Goal: Information Seeking & Learning: Learn about a topic

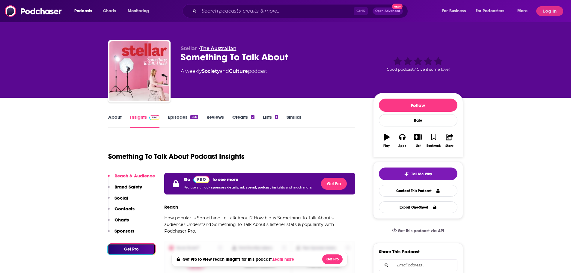
click at [221, 49] on link "The Australian" at bounding box center [218, 49] width 36 height 6
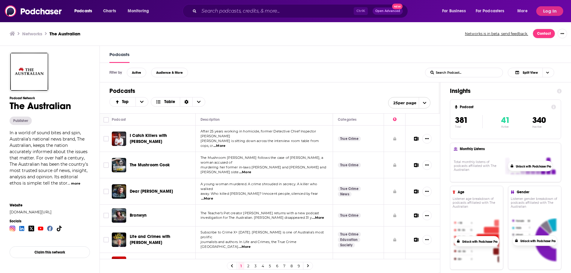
click at [74, 184] on button "more" at bounding box center [75, 183] width 9 height 5
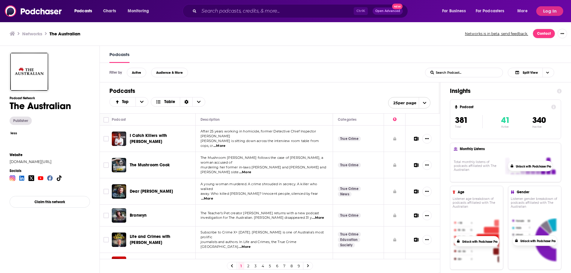
click at [15, 133] on button "less" at bounding box center [13, 133] width 7 height 5
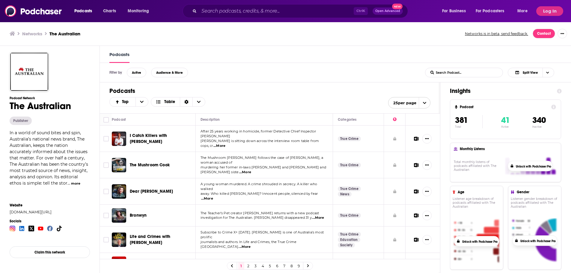
click at [73, 183] on button "more" at bounding box center [75, 183] width 9 height 5
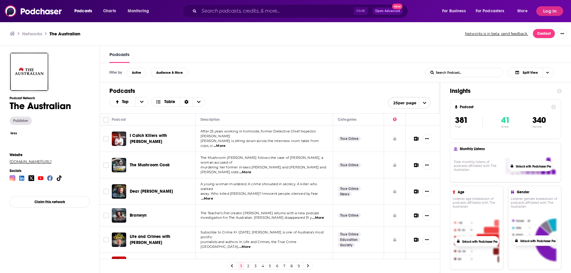
click at [24, 161] on link "theaustralian.com.au/podcasts" at bounding box center [47, 162] width 75 height 4
click at [13, 132] on button "less" at bounding box center [13, 133] width 7 height 5
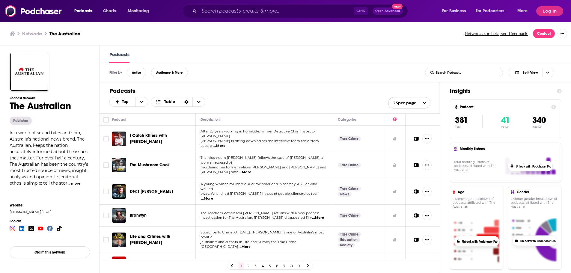
click at [247, 88] on h1 "Podcasts" at bounding box center [269, 90] width 321 height 7
click at [548, 8] on button "Log In" at bounding box center [549, 11] width 27 height 10
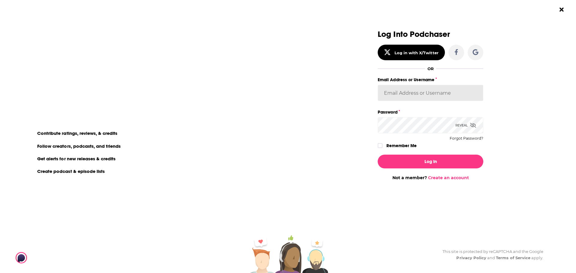
type input "Nouel"
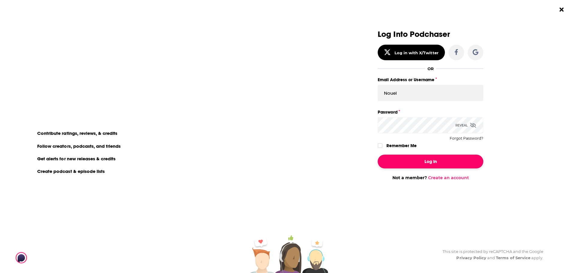
click at [416, 159] on button "Log In" at bounding box center [431, 162] width 106 height 14
click at [381, 146] on icon "Dialog" at bounding box center [380, 146] width 4 height 4
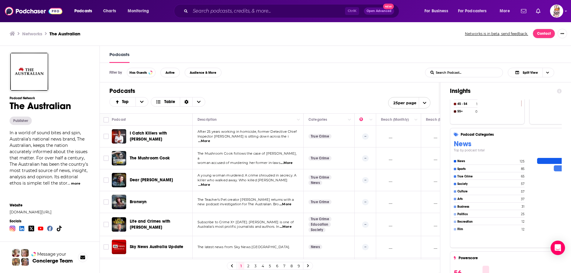
scroll to position [265, 0]
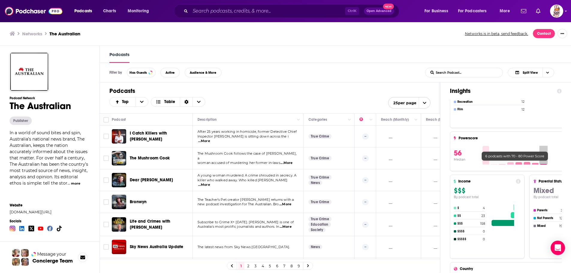
click at [549, 164] on icon at bounding box center [522, 155] width 85 height 22
click at [550, 164] on icon at bounding box center [522, 155] width 85 height 22
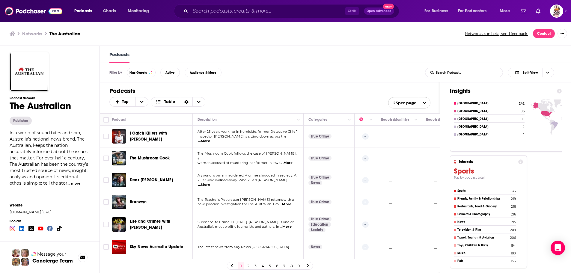
scroll to position [0, 0]
click at [476, 197] on h4 "Friends, Family & Relationships" at bounding box center [484, 199] width 52 height 4
click at [127, 101] on span "Top" at bounding box center [126, 102] width 9 height 4
click at [129, 112] on span "By Rating" at bounding box center [133, 111] width 23 height 3
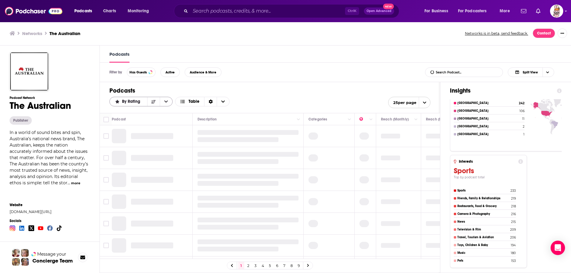
click at [128, 101] on span "By Rating" at bounding box center [132, 102] width 20 height 4
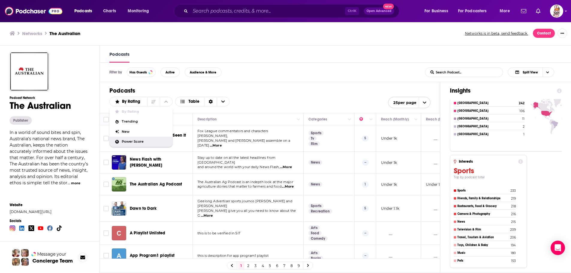
click at [132, 141] on span "Power Score" at bounding box center [145, 141] width 46 height 3
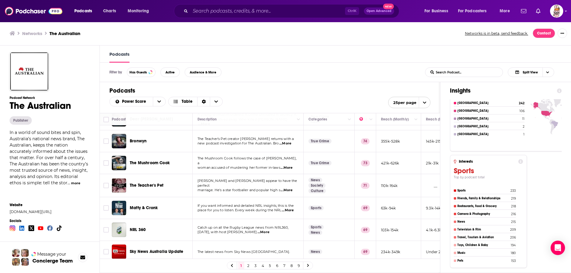
scroll to position [90, 0]
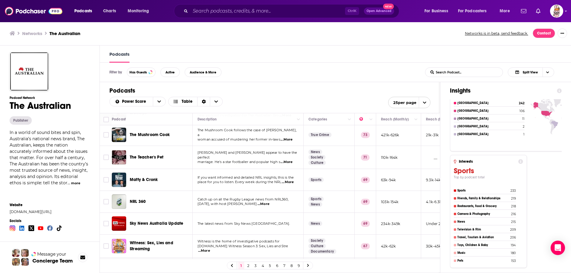
click at [289, 160] on span "...More" at bounding box center [287, 162] width 12 height 5
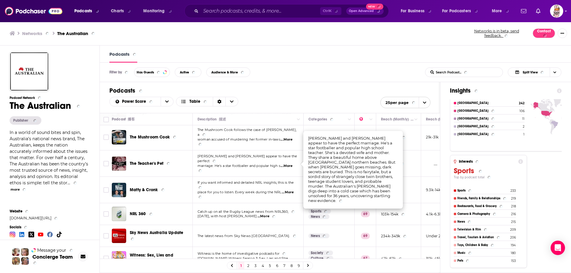
scroll to position [88, 0]
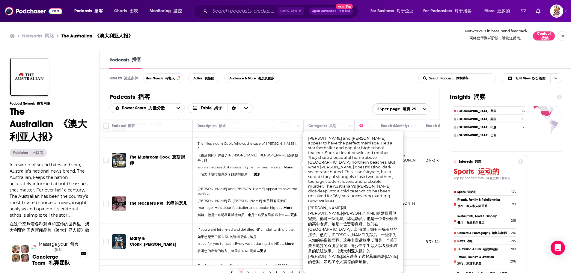
click at [168, 203] on td "The Teacher's Pet 老师的宠儿" at bounding box center [152, 203] width 81 height 41
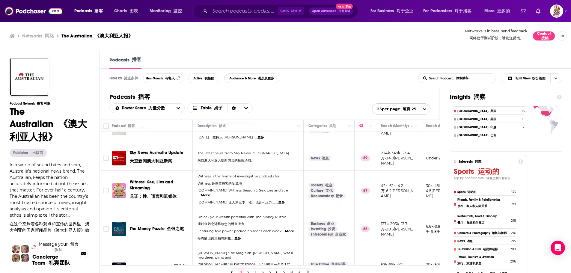
scroll to position [238, 0]
click at [275, 200] on span "......更多" at bounding box center [279, 202] width 12 height 5
click at [210, 193] on span "...More" at bounding box center [204, 195] width 12 height 5
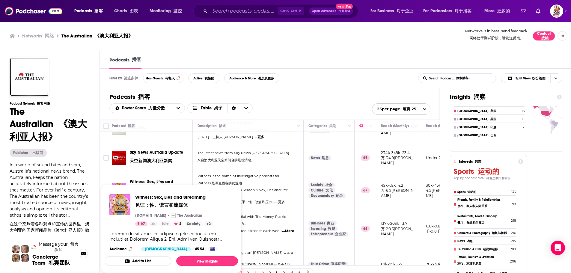
click at [179, 184] on span "Witness: Sex, Lies and Streaming 见证：性、谎言和流媒体 news.com.au The Australian 67 Idle…" at bounding box center [171, 229] width 141 height 96
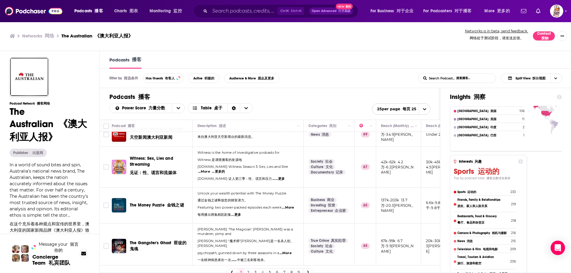
scroll to position [297, 0]
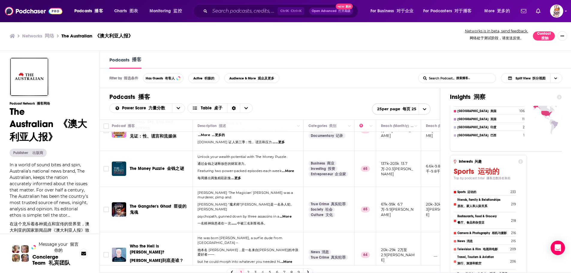
click at [293, 169] on span "...More" at bounding box center [288, 171] width 12 height 5
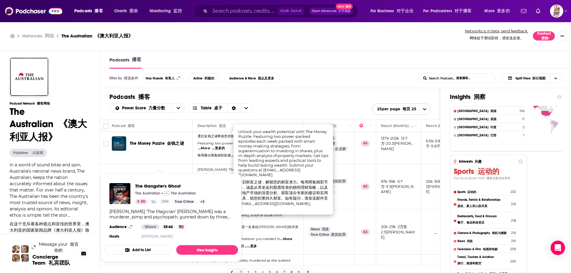
scroll to position [327, 0]
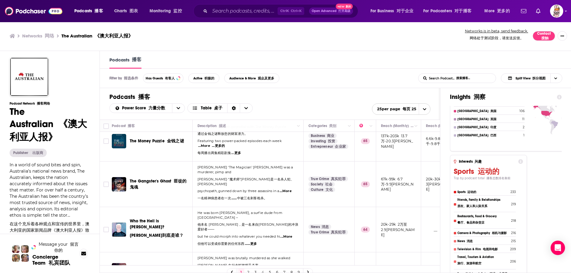
click at [347, 183] on td "True Crime 真实犯罪 Society 社会 Culture 文化" at bounding box center [329, 185] width 51 height 46
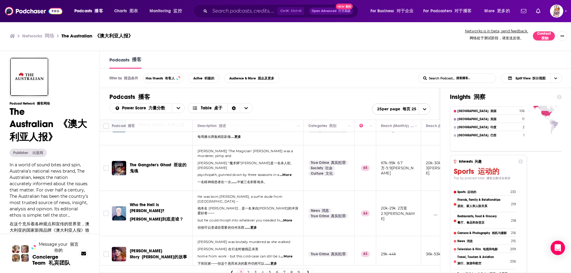
scroll to position [357, 0]
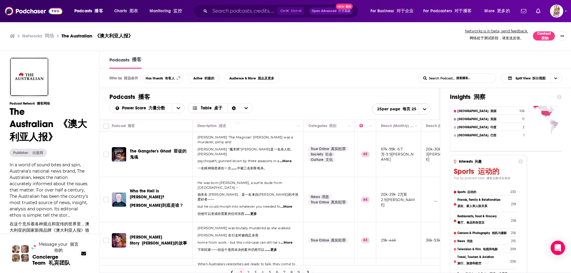
click at [291, 205] on span "...More" at bounding box center [286, 207] width 12 height 5
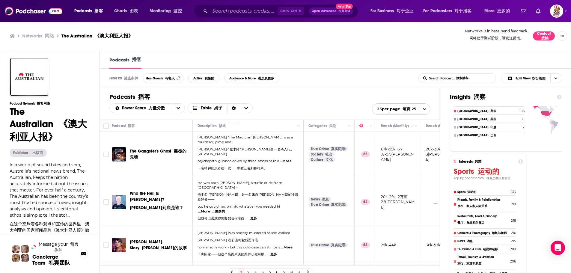
click at [277, 205] on p "but he could morph into whatever you needed hi ...More ...更多的 但他可以变成你需要的任何东西 ………" at bounding box center [248, 214] width 101 height 19
click at [218, 209] on font "...更多的" at bounding box center [218, 211] width 13 height 4
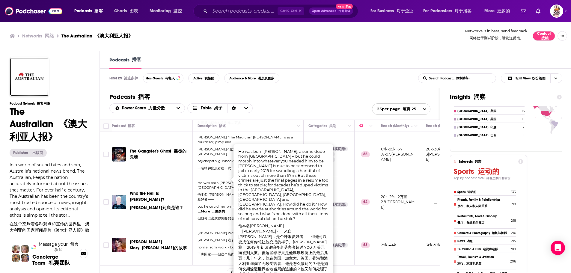
click at [207, 205] on p "but he could morph into whatever you needed hi ...More ...更多的 但他可以变成你需要的任何东西 ………" at bounding box center [248, 214] width 101 height 19
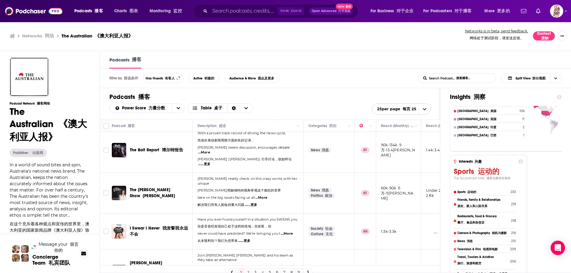
scroll to position [708, 0]
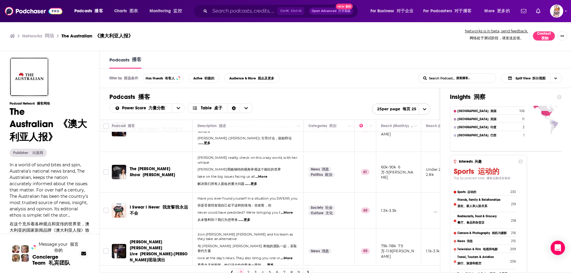
click at [288, 256] on span "...More" at bounding box center [287, 258] width 12 height 5
click at [270, 268] on span "……更多" at bounding box center [268, 270] width 12 height 5
click at [274, 256] on span "look at the day's news. They also bring you one or" at bounding box center [239, 258] width 83 height 4
click at [273, 232] on p "Join Paul Murray and his team as they take an alternative 与 Paul Murray 和他的团队一起…" at bounding box center [248, 244] width 101 height 24
click at [207, 261] on span "...More ...更多的" at bounding box center [211, 263] width 27 height 5
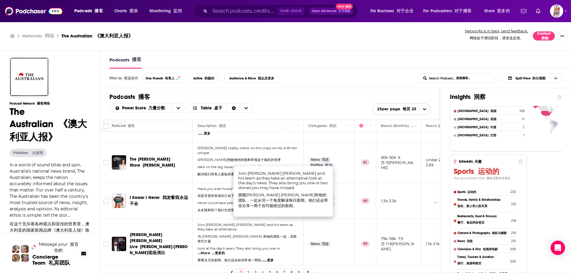
scroll to position [727, 0]
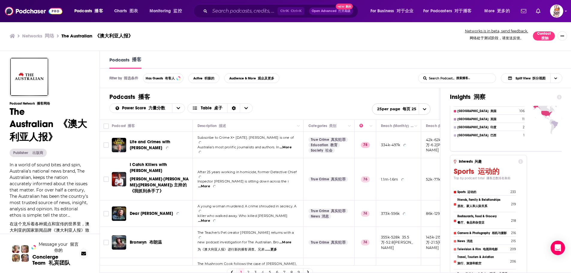
scroll to position [0, 0]
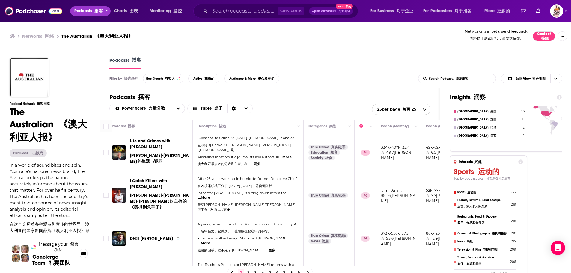
click at [92, 10] on font "open menu" at bounding box center [93, 10] width 2 height 5
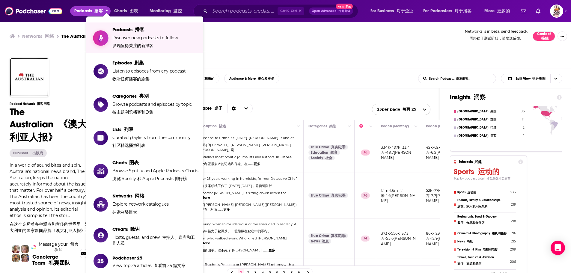
click at [125, 37] on span "Discover new podcasts to follow 发现值得关注的新播客" at bounding box center [145, 41] width 66 height 13
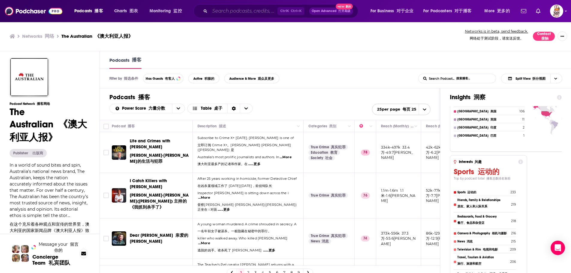
click at [226, 10] on input "Search podcasts, credits, & more..." at bounding box center [244, 11] width 68 height 10
paste input "Marlee & Me"
type input "Marlee & Me"
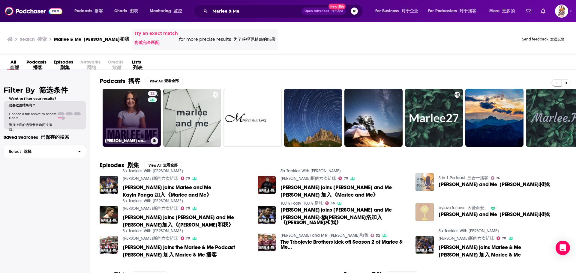
click at [124, 129] on link "32 Marlee and Me 玛丽和我" at bounding box center [132, 118] width 58 height 58
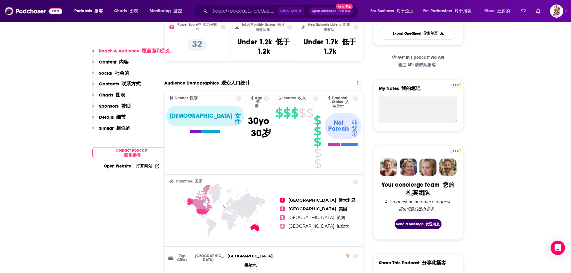
scroll to position [210, 0]
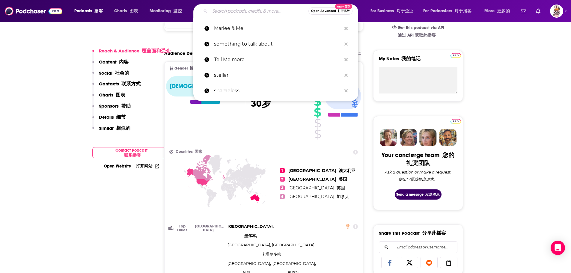
click at [237, 13] on input "Search podcasts, credits, & more..." at bounding box center [259, 11] width 99 height 10
paste input "swimjobs"
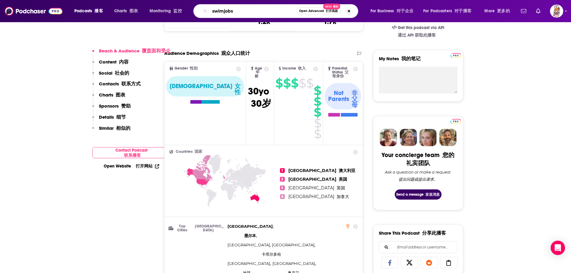
click at [225, 13] on input "swimjobs" at bounding box center [253, 11] width 87 height 10
type input "swim jobs"
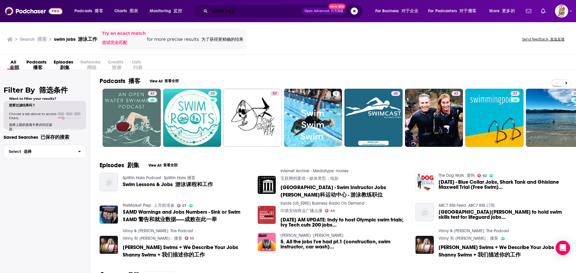
drag, startPoint x: 251, startPoint y: 10, endPoint x: 178, endPoint y: 8, distance: 73.2
click at [180, 8] on div "Podcasts 播客 Charts 图表 Monitoring 监控 swim jobs Open Advanced 打开高级 New 新的 For Bus…" at bounding box center [295, 11] width 450 height 14
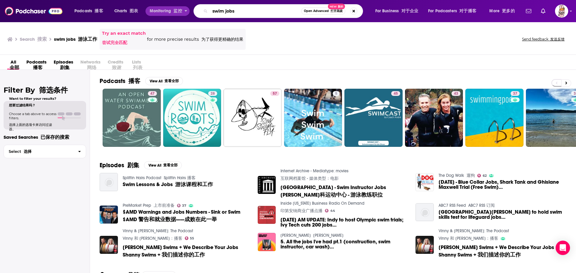
paste input "Unfiltered Water"
type input "Unfiltered Waters"
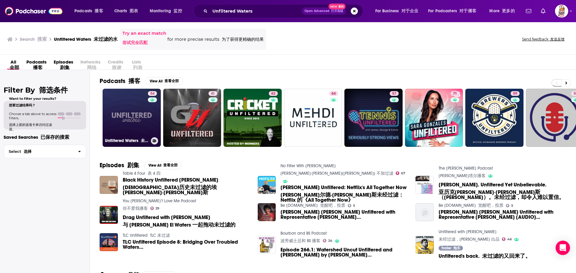
click at [130, 124] on link "54 Unfiltered Waters 未过滤的水" at bounding box center [132, 118] width 58 height 58
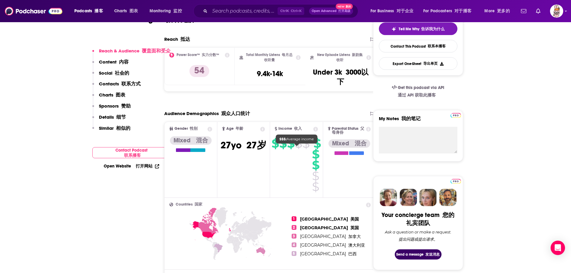
scroll to position [300, 0]
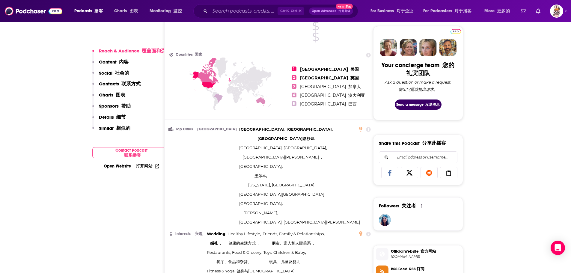
click at [263, 106] on icon at bounding box center [260, 101] width 9 height 9
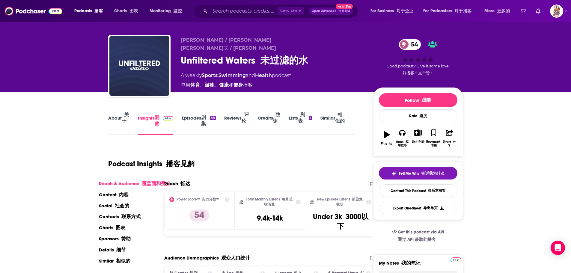
scroll to position [0, 0]
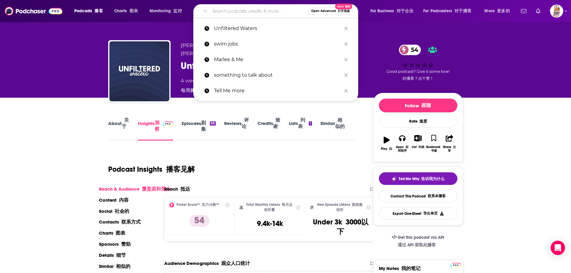
click at [223, 13] on input "Search podcasts, credits, & more..." at bounding box center [259, 11] width 99 height 10
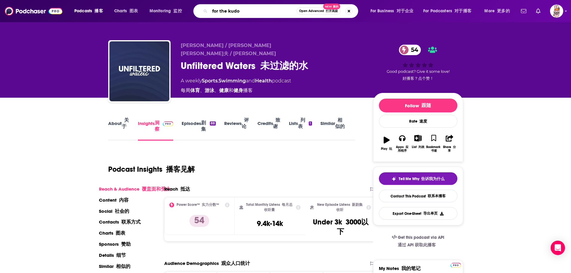
type input "for the kudos"
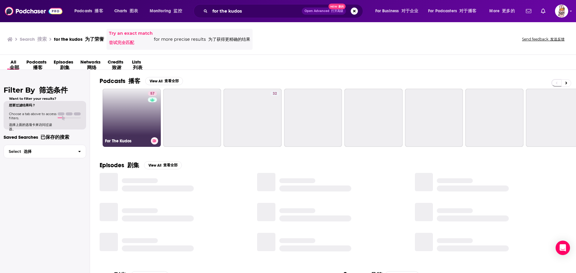
click at [120, 130] on link "57 For The Kudos" at bounding box center [132, 118] width 58 height 58
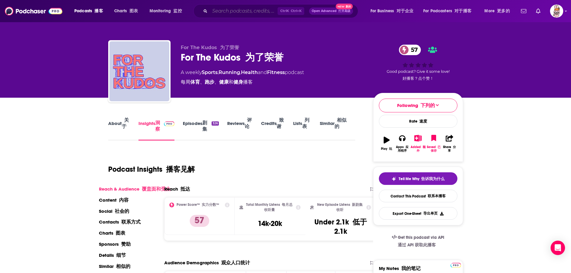
click at [222, 15] on input "Search podcasts, credits, & more..." at bounding box center [244, 11] width 68 height 10
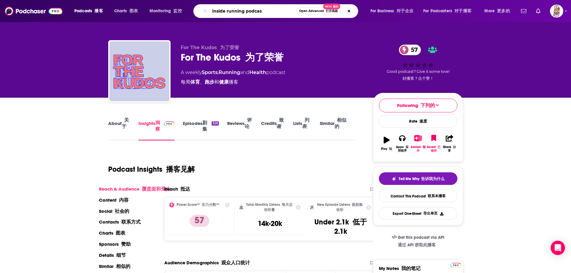
type input "inside running podcast"
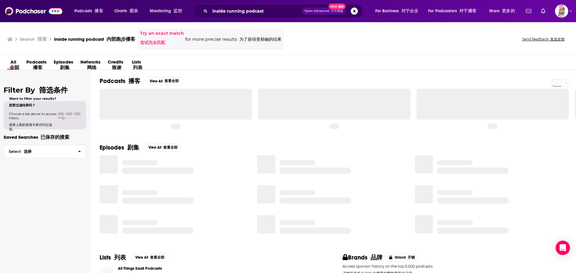
click at [26, 199] on div "Filter By 筛选条件 Want to filter your results? 想要过滤结果吗？ Choose a tab above to acce…" at bounding box center [45, 206] width 90 height 273
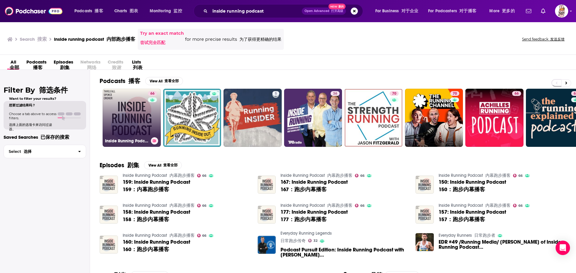
click at [122, 139] on h3 "Inside Running Podcast" at bounding box center [126, 141] width 43 height 5
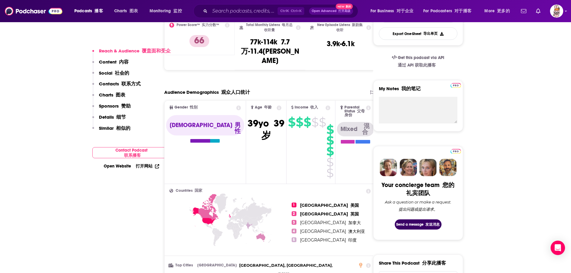
scroll to position [210, 0]
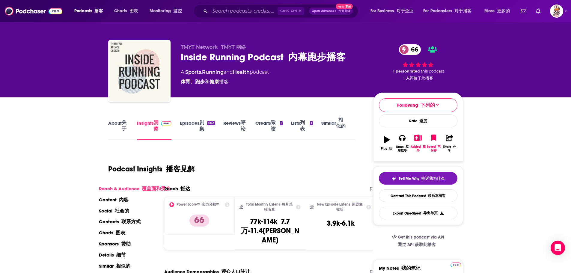
scroll to position [0, 0]
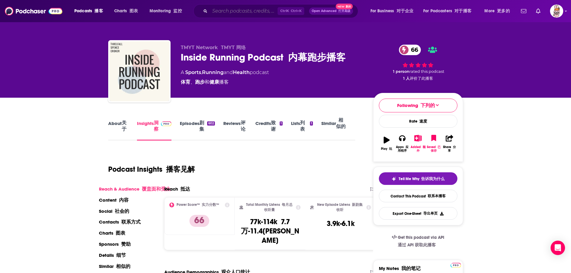
click at [226, 6] on input "Search podcasts, credits, & more..." at bounding box center [244, 11] width 68 height 10
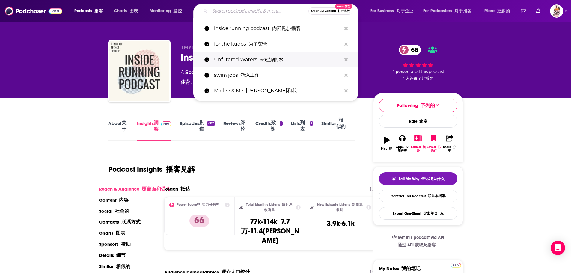
click at [242, 59] on p "Unfiltered Waters 未过滤的水" at bounding box center [278, 60] width 128 height 16
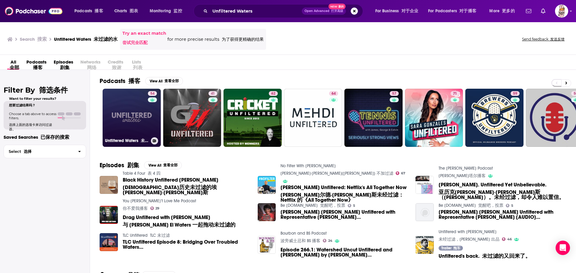
click at [139, 123] on link "54 Unfiltered Waters 未过滤的水" at bounding box center [132, 118] width 58 height 58
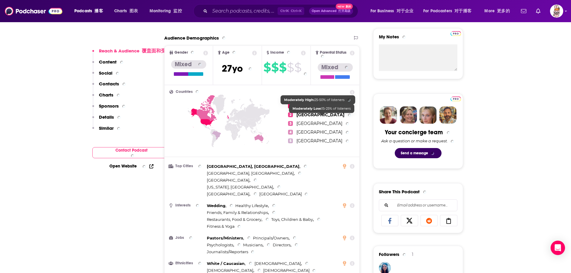
scroll to position [220, 0]
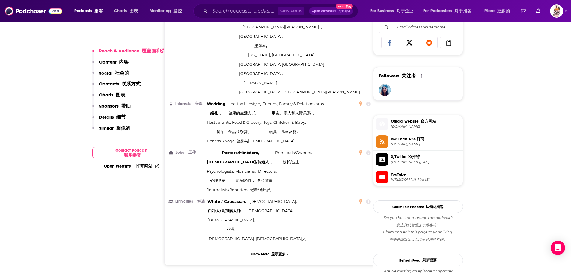
scroll to position [610, 0]
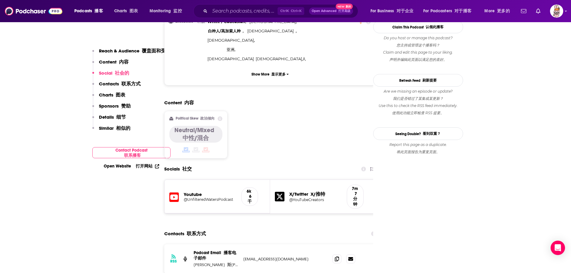
click at [236, 228] on div "Contacts 联系方式" at bounding box center [270, 233] width 212 height 11
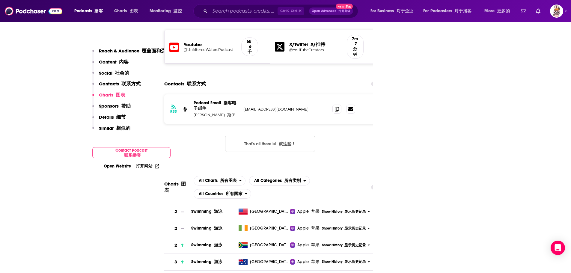
click at [209, 259] on span "Swimming 游泳" at bounding box center [206, 261] width 31 height 5
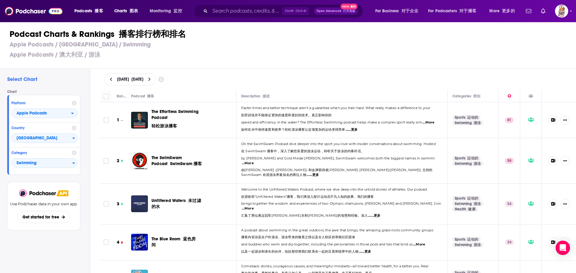
click at [175, 53] on h3 "Apple Podcasts / Australia / Swimming Apple Podcasts / 澳大利亚 / 游泳" at bounding box center [291, 51] width 562 height 20
click at [427, 123] on span "...More" at bounding box center [428, 122] width 12 height 5
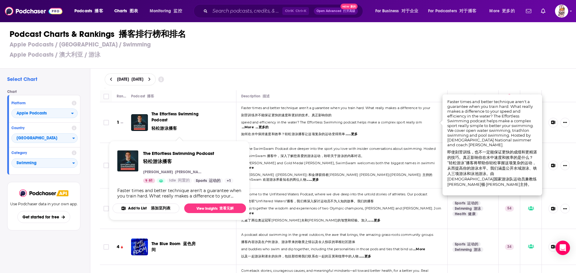
click at [166, 114] on span "The Effortless Swimming Podcast 轻松游泳播客" at bounding box center [174, 121] width 47 height 19
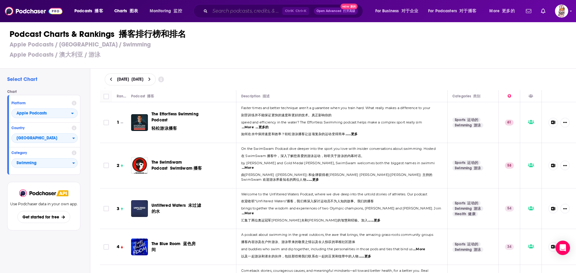
click at [235, 13] on input "Search podcasts, credits, & more..." at bounding box center [246, 11] width 72 height 10
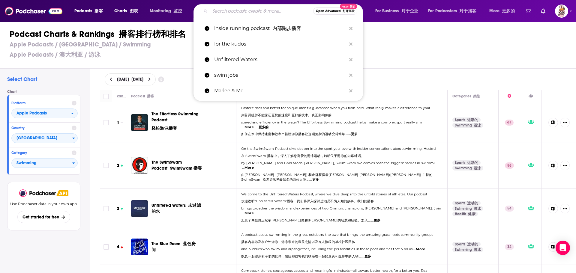
paste input "the imperfects"
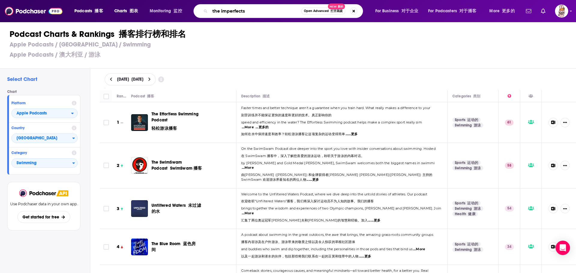
type input "the imperfects"
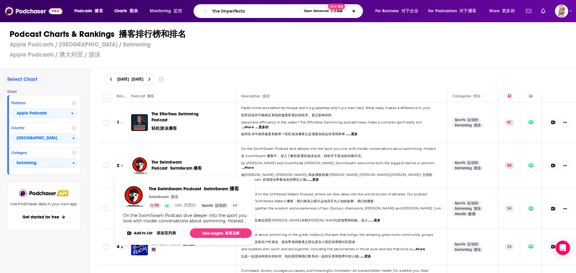
click at [179, 160] on span "The SwimSwam Podcast SwimSwam 播客" at bounding box center [176, 165] width 50 height 11
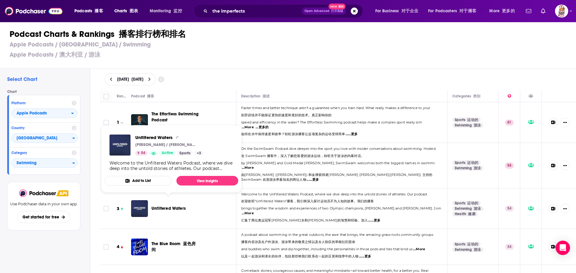
click at [174, 206] on span "Unfiltered Waters" at bounding box center [168, 208] width 34 height 5
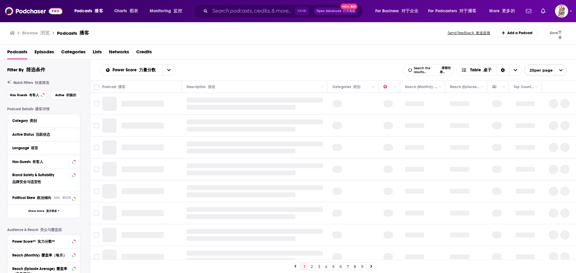
click at [212, 13] on input "Search podcasts, credits, & more..." at bounding box center [252, 11] width 85 height 10
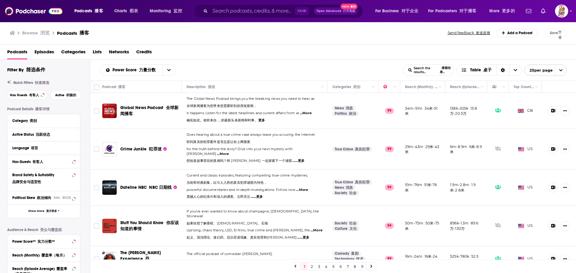
click at [219, 9] on input "Search podcasts, credits, & more..." at bounding box center [252, 11] width 85 height 10
click at [217, 16] on input "Search podcasts, credits, & more..." at bounding box center [252, 11] width 85 height 10
click at [224, 12] on input "Search podcasts, credits, & more..." at bounding box center [252, 11] width 85 height 10
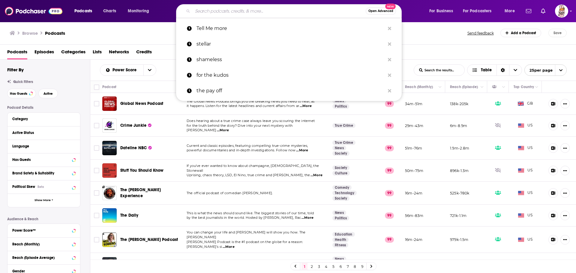
click at [153, 34] on div "Browse Podcasts" at bounding box center [239, 33] width 458 height 8
click at [222, 13] on input "Search podcasts, credits, & more..." at bounding box center [279, 11] width 173 height 10
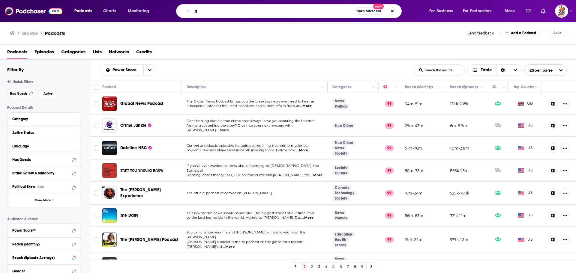
type input "s"
click at [216, 32] on div "Browse Podcasts" at bounding box center [239, 33] width 458 height 8
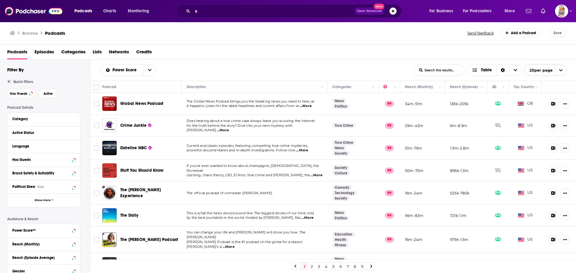
click at [236, 18] on div "s Open Advanced New" at bounding box center [289, 11] width 226 height 14
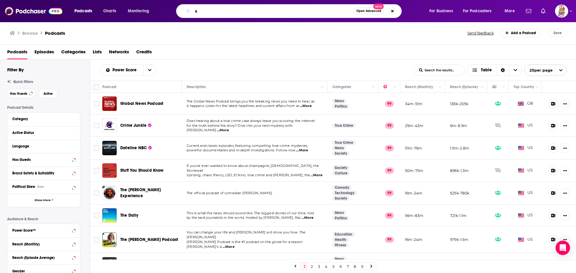
click at [235, 14] on input "s" at bounding box center [273, 11] width 161 height 10
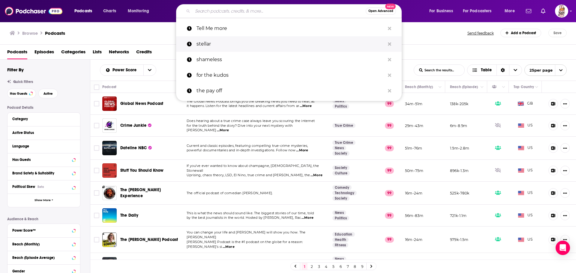
click at [218, 44] on p "stellar" at bounding box center [290, 44] width 188 height 16
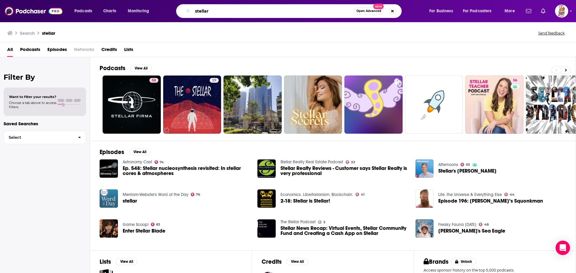
drag, startPoint x: 209, startPoint y: 10, endPoint x: 187, endPoint y: 11, distance: 22.8
click at [187, 11] on div "stellar Open Advanced New" at bounding box center [289, 11] width 226 height 14
type input "something to talk about"
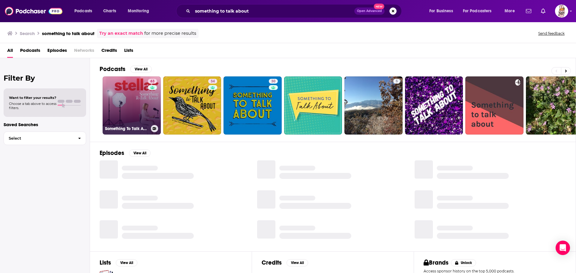
click at [124, 118] on link "63 Something To Talk About" at bounding box center [132, 105] width 58 height 58
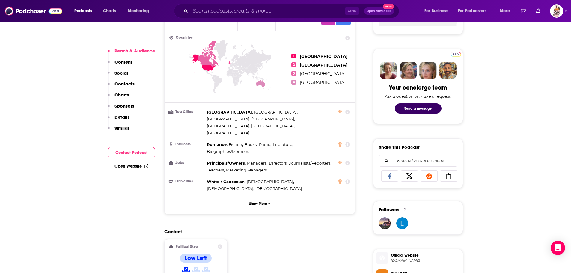
scroll to position [390, 0]
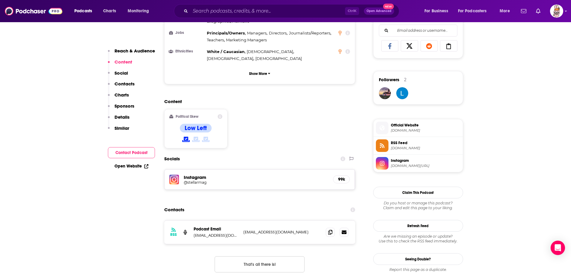
click at [341, 177] on h5 "99k" at bounding box center [341, 179] width 7 height 5
click at [197, 180] on h5 "@stellarmag" at bounding box center [232, 182] width 96 height 4
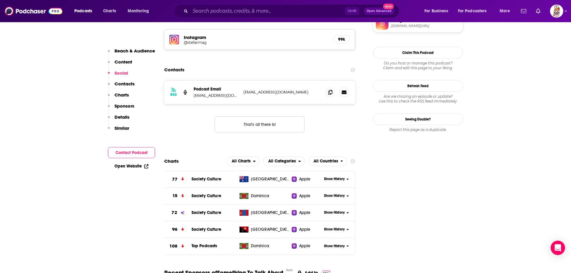
scroll to position [540, 0]
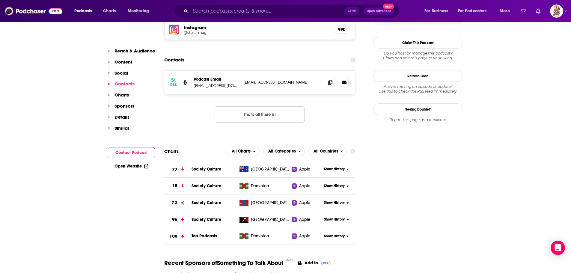
click at [222, 54] on div "Contacts" at bounding box center [259, 59] width 191 height 11
click at [330, 80] on icon at bounding box center [330, 82] width 4 height 5
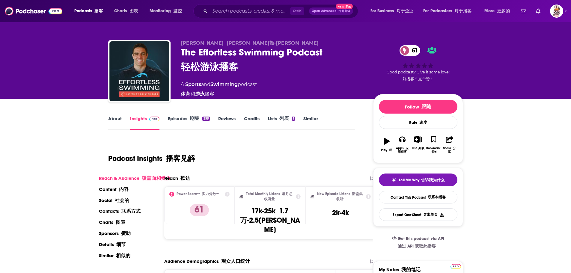
click at [178, 126] on link "Episodes 剧集 399" at bounding box center [189, 122] width 42 height 14
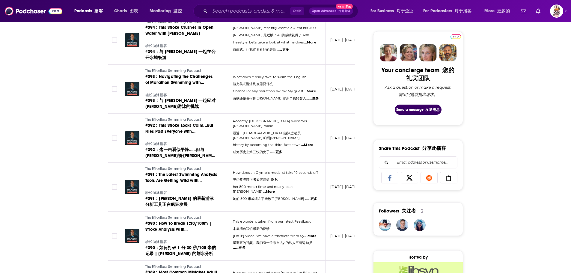
scroll to position [300, 0]
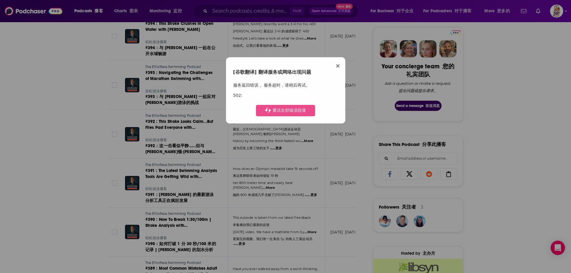
click at [337, 67] on span "×" at bounding box center [338, 65] width 5 height 7
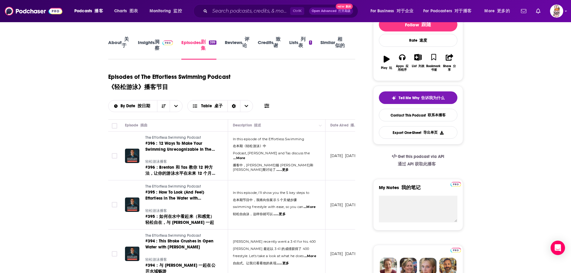
scroll to position [0, 0]
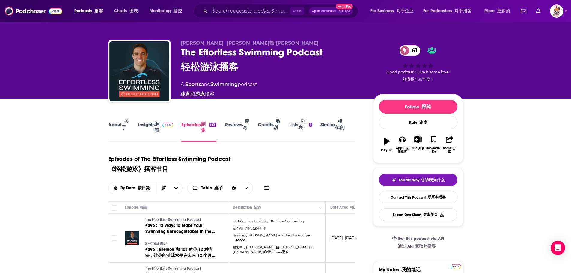
click at [150, 130] on link "Insights 洞察" at bounding box center [155, 128] width 35 height 26
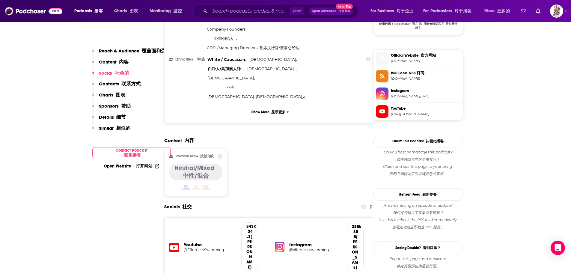
scroll to position [643, 0]
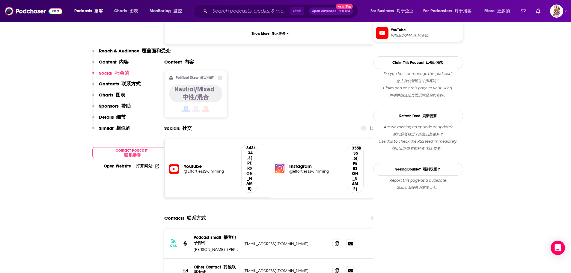
click at [295, 169] on h5 "@effortlessswimming" at bounding box center [315, 171] width 53 height 4
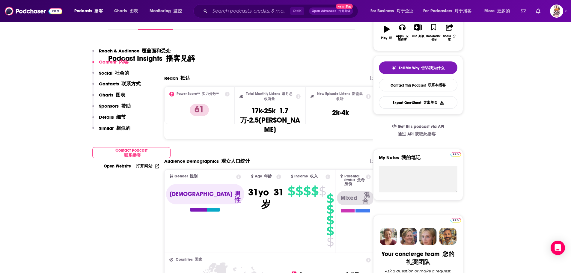
scroll to position [0, 0]
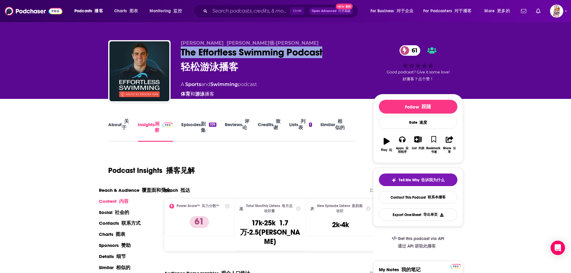
drag, startPoint x: 180, startPoint y: 54, endPoint x: 330, endPoint y: 52, distance: 150.3
click at [330, 52] on div "Brenton Ford 布伦顿·福特 The Effortless Swimming Podcast 轻松游泳播客 61 A Sports and Swim…" at bounding box center [285, 73] width 355 height 66
copy h2 "The Effortless Swimming Podcast"
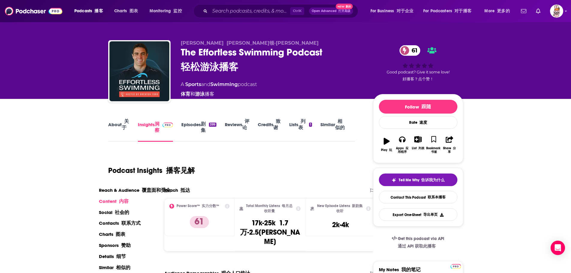
click at [260, 170] on div "Podcast Insights 播客见解" at bounding box center [229, 166] width 243 height 31
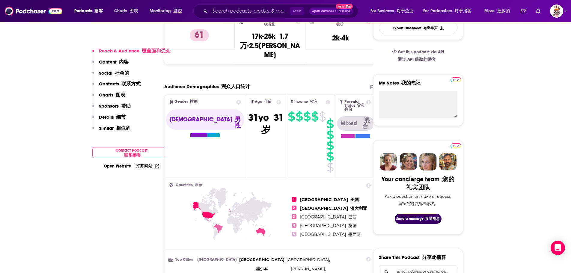
scroll to position [270, 0]
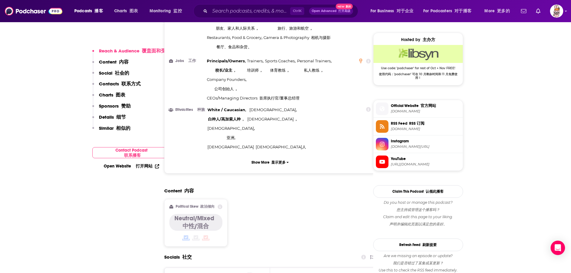
scroll to position [570, 0]
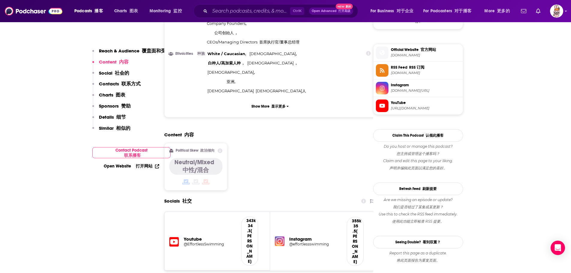
click at [305, 242] on h5 "@effortlessswimming" at bounding box center [315, 244] width 53 height 4
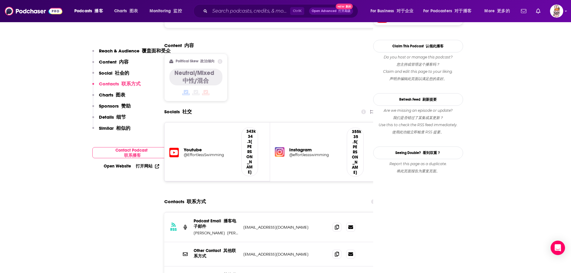
scroll to position [660, 0]
click at [293, 196] on div "Contacts 联系方式" at bounding box center [270, 201] width 212 height 11
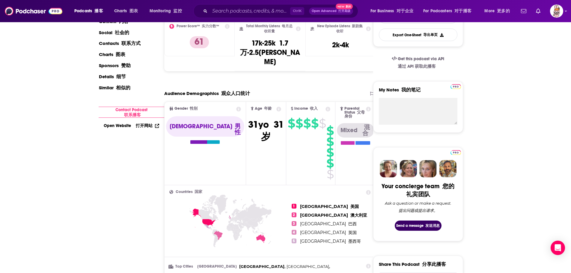
scroll to position [0, 0]
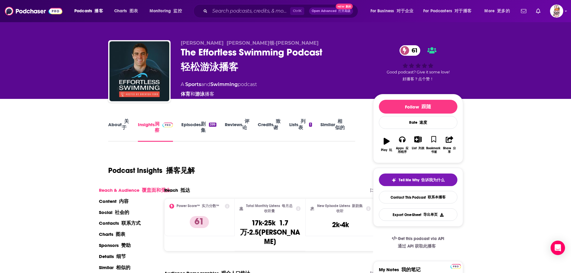
click at [265, 161] on div "Podcast Insights 播客见解" at bounding box center [229, 166] width 243 height 31
click at [291, 169] on div "Podcast Insights 播客见解" at bounding box center [229, 166] width 243 height 31
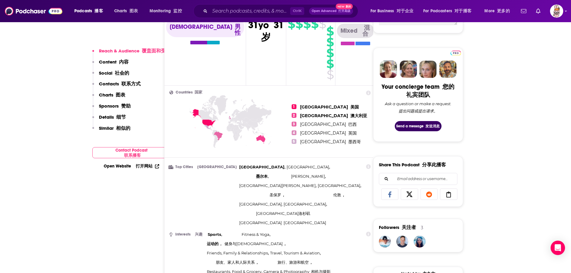
scroll to position [300, 0]
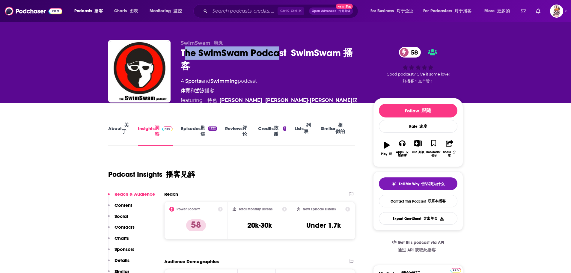
drag, startPoint x: 184, startPoint y: 55, endPoint x: 282, endPoint y: 55, distance: 97.5
click at [282, 55] on div "The SwimSwam Podcast SwimSwam 播客 58" at bounding box center [272, 59] width 183 height 26
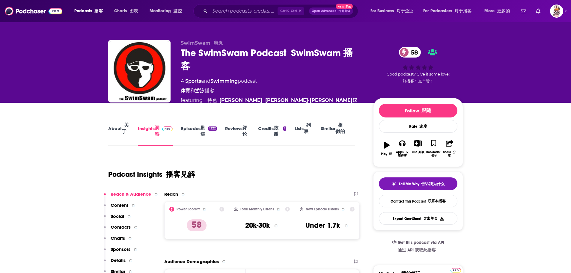
click at [233, 73] on div "The SwimSwam Podcast SwimSwam 播客 58" at bounding box center [272, 59] width 183 height 26
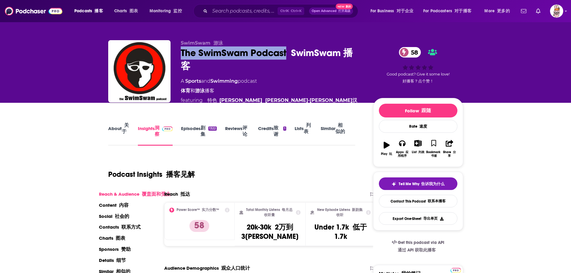
drag, startPoint x: 178, startPoint y: 57, endPoint x: 287, endPoint y: 55, distance: 109.2
click at [287, 55] on div "SwimSwam 游泳 The SwimSwam Podcast SwimSwam 播客 58 A Sports and Swimming podcast 体…" at bounding box center [285, 75] width 355 height 70
copy h2 "The SwimSwam Podcast"
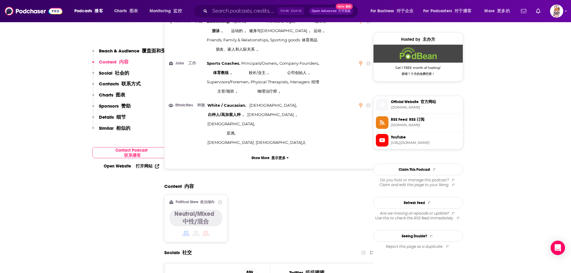
scroll to position [540, 0]
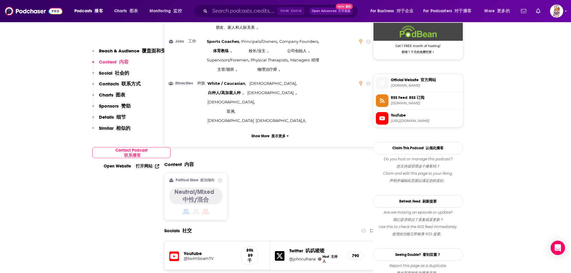
click at [284, 251] on icon at bounding box center [280, 256] width 10 height 10
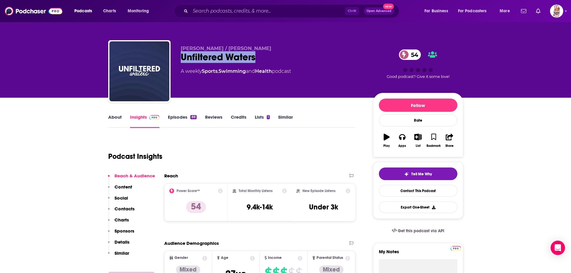
drag, startPoint x: 263, startPoint y: 57, endPoint x: 181, endPoint y: 57, distance: 81.3
click at [181, 57] on div "Unfiltered Waters 54" at bounding box center [272, 57] width 183 height 12
copy h2 "Unfiltered Waters"
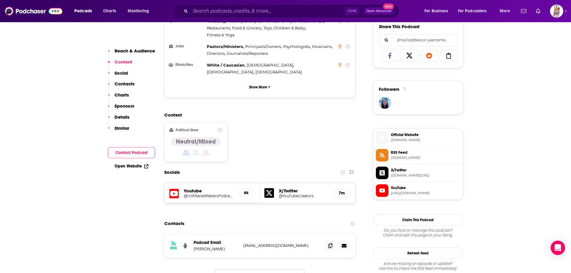
scroll to position [450, 0]
